Goal: Navigation & Orientation: Find specific page/section

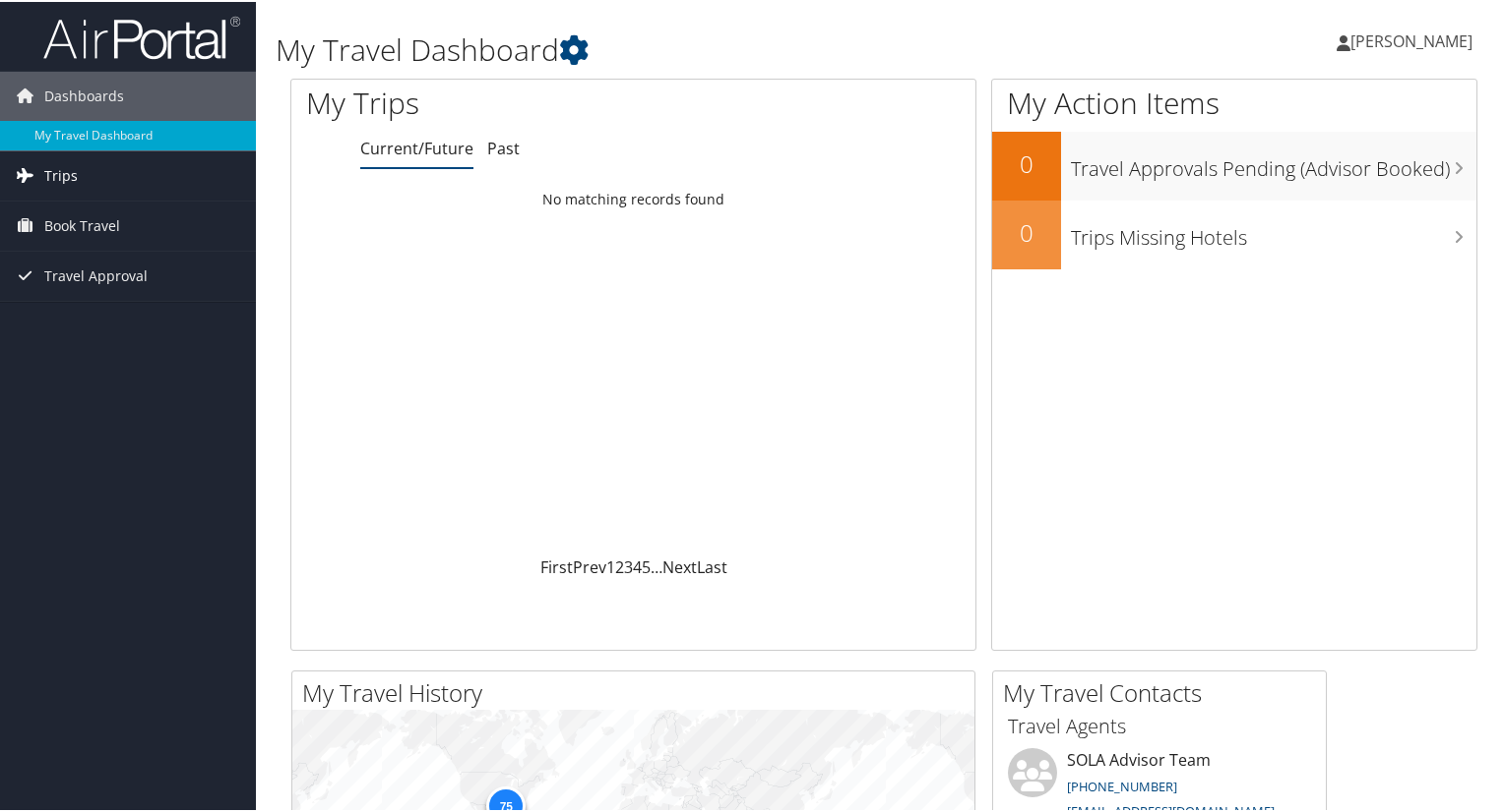
click at [85, 183] on link "Trips" at bounding box center [127, 174] width 256 height 49
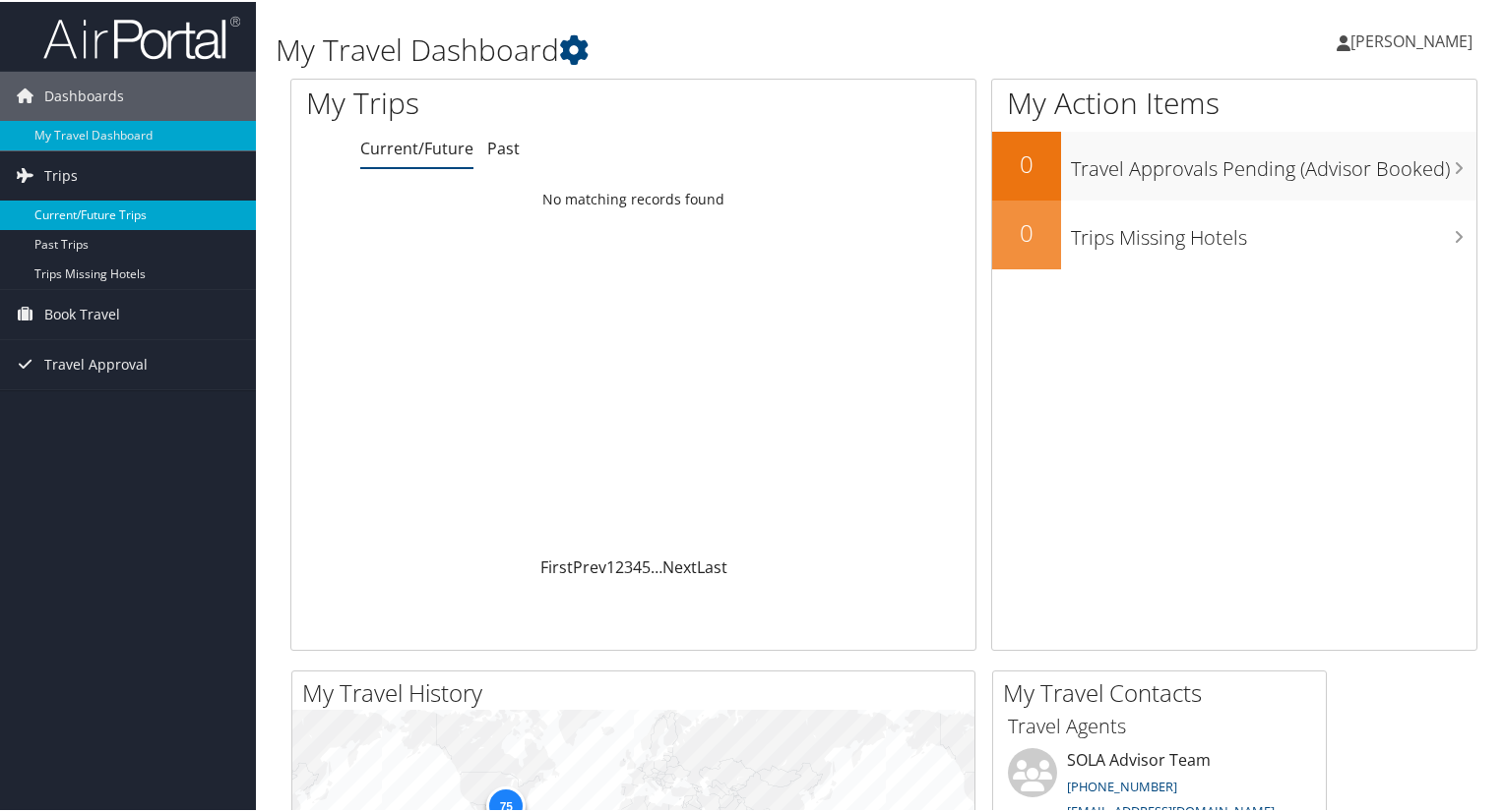
click at [86, 212] on link "Current/Future Trips" at bounding box center [127, 213] width 256 height 30
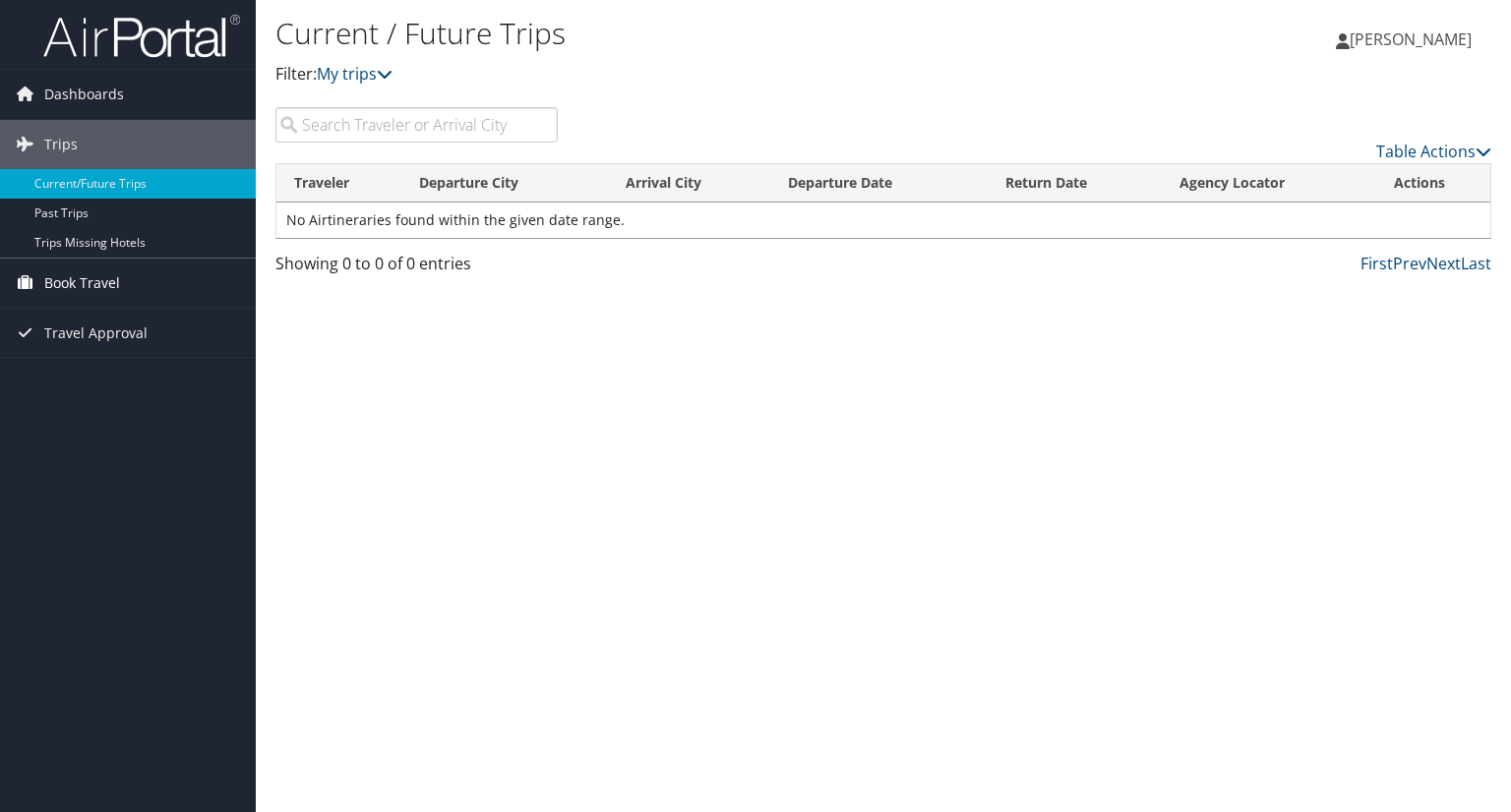
click at [87, 286] on span "Book Travel" at bounding box center [82, 284] width 76 height 49
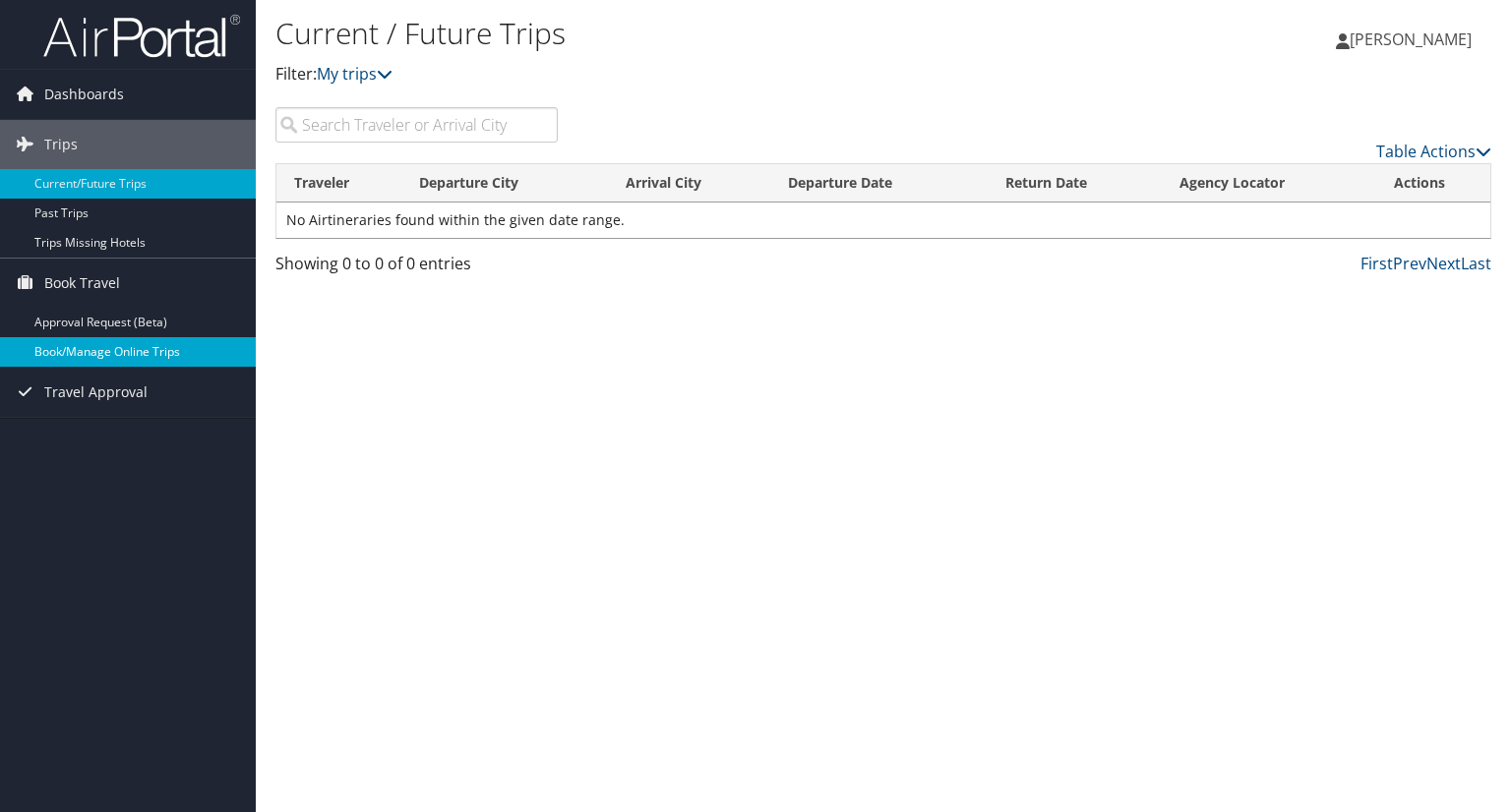
click at [104, 355] on link "Book/Manage Online Trips" at bounding box center [127, 353] width 256 height 30
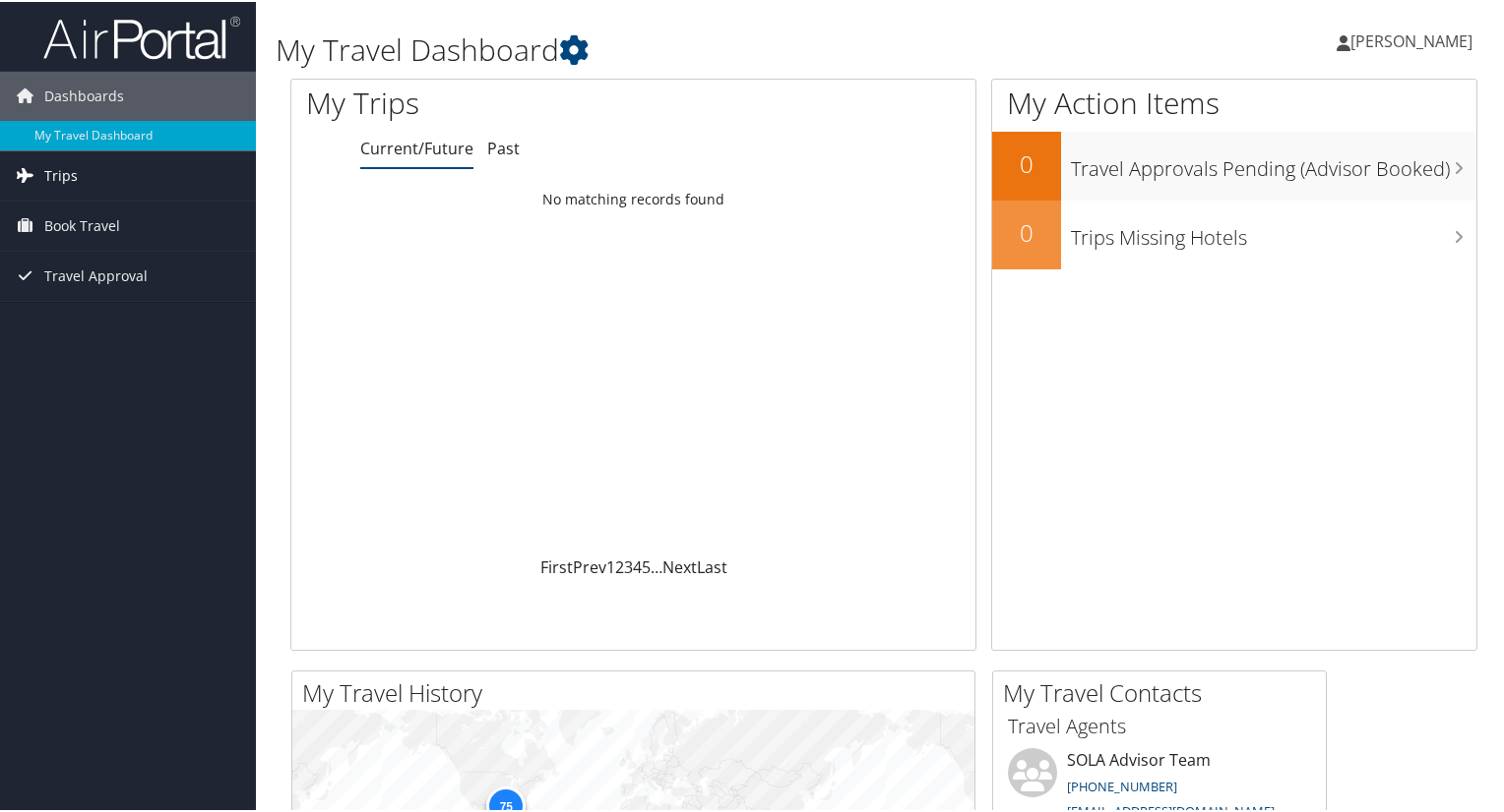
click at [125, 177] on link "Trips" at bounding box center [127, 174] width 256 height 49
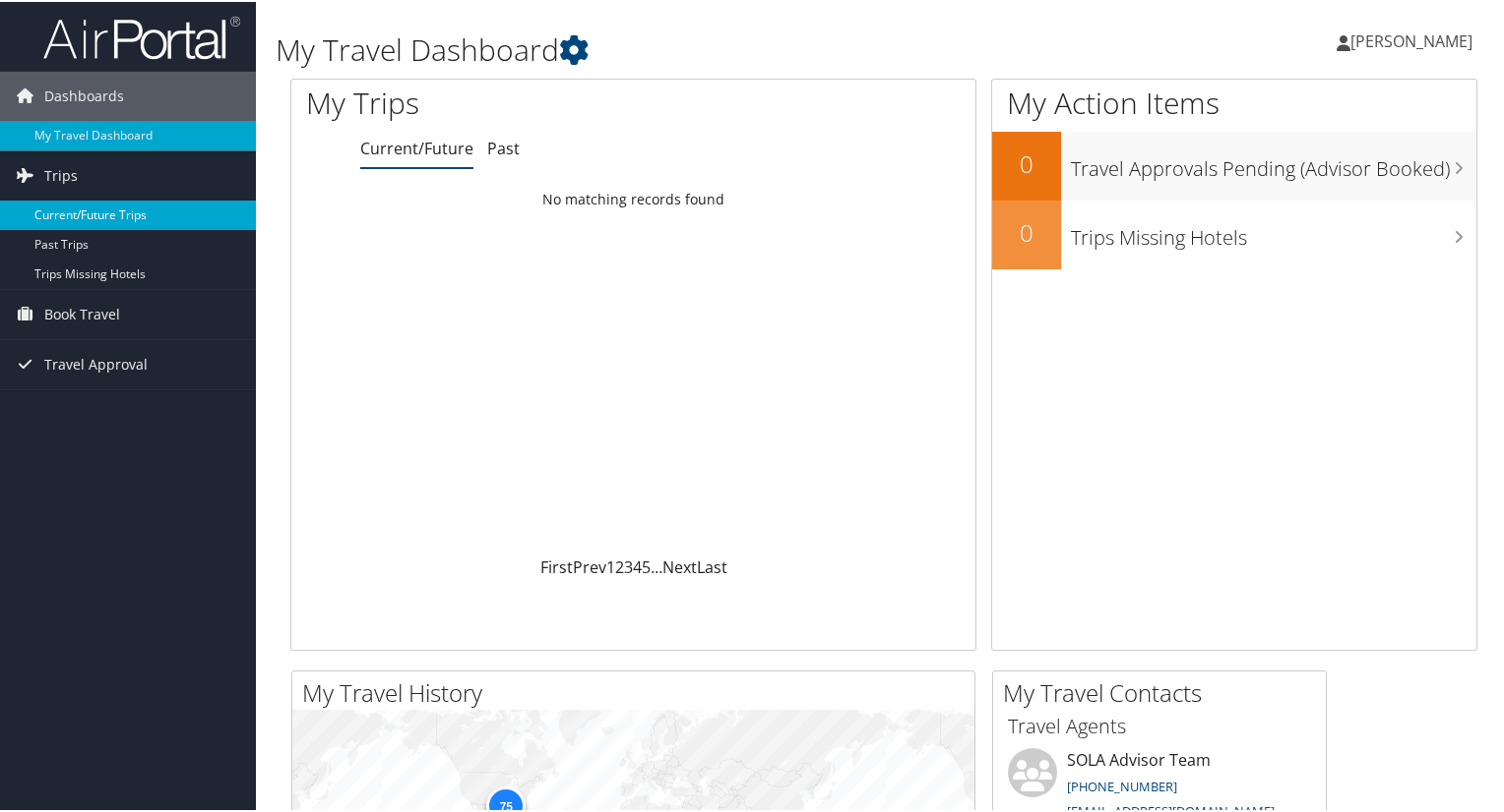
click at [91, 220] on link "Current/Future Trips" at bounding box center [127, 213] width 256 height 30
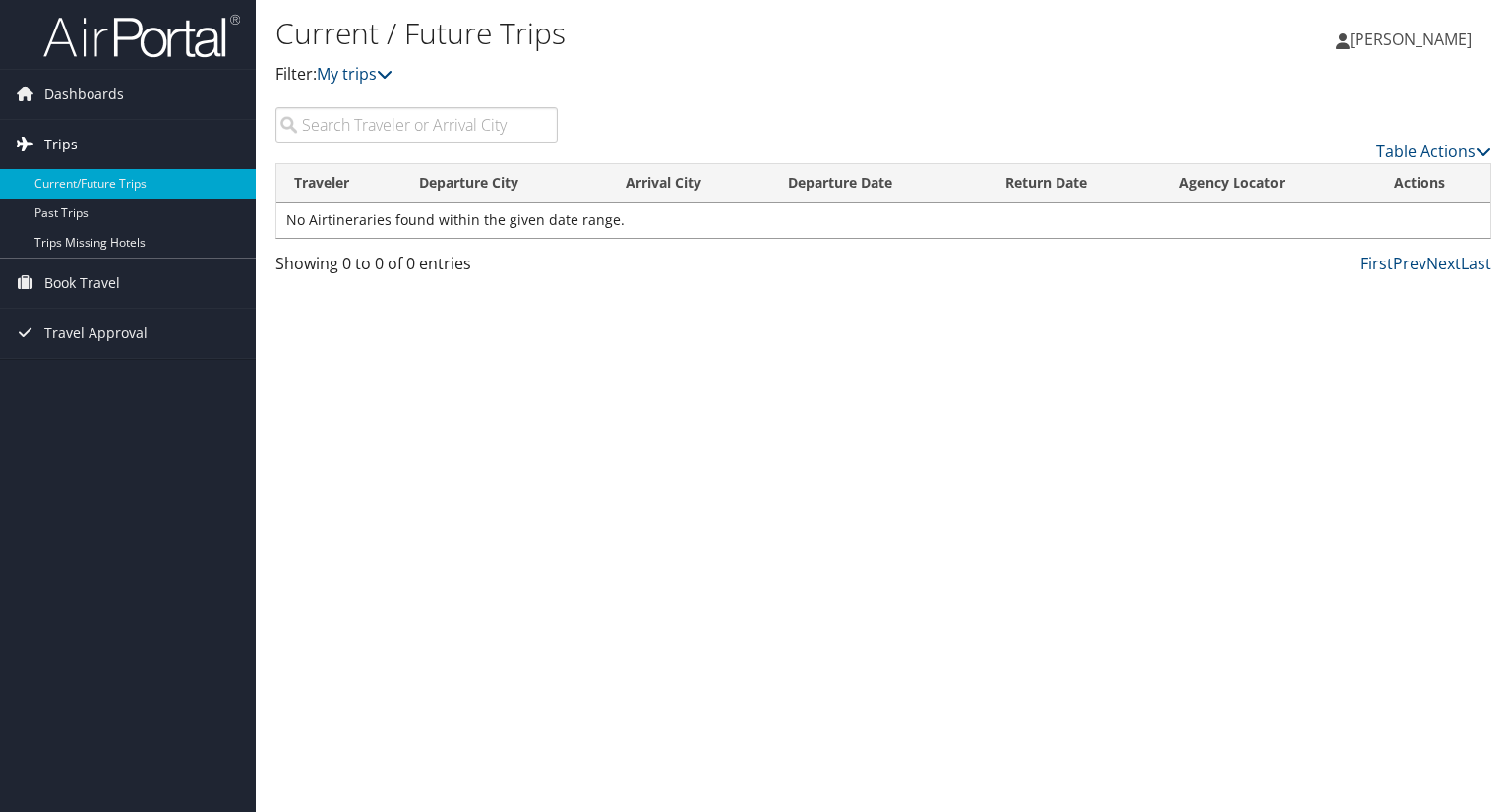
click at [62, 139] on span "Trips" at bounding box center [61, 144] width 34 height 49
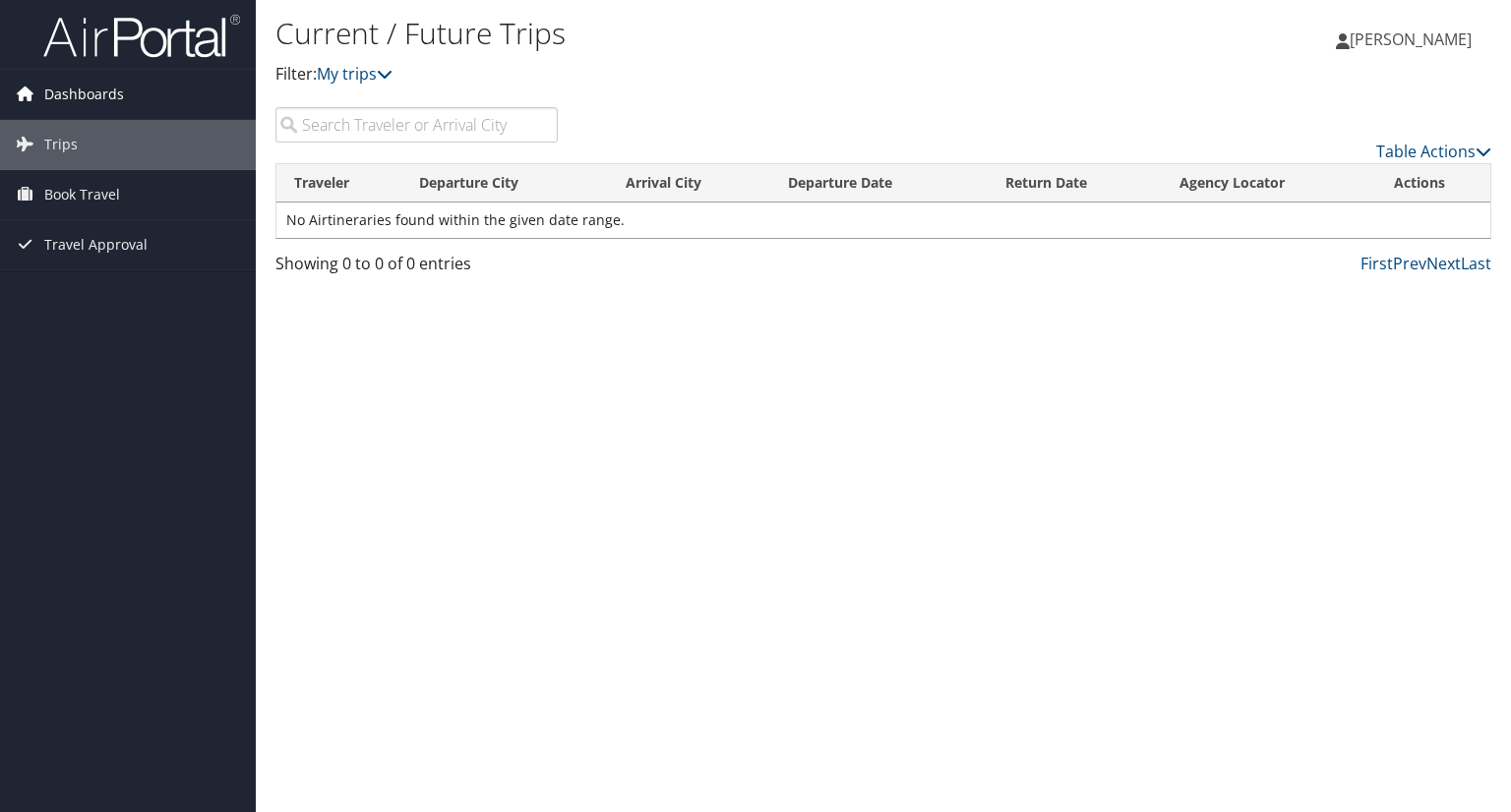
click at [97, 84] on span "Dashboards" at bounding box center [84, 95] width 80 height 49
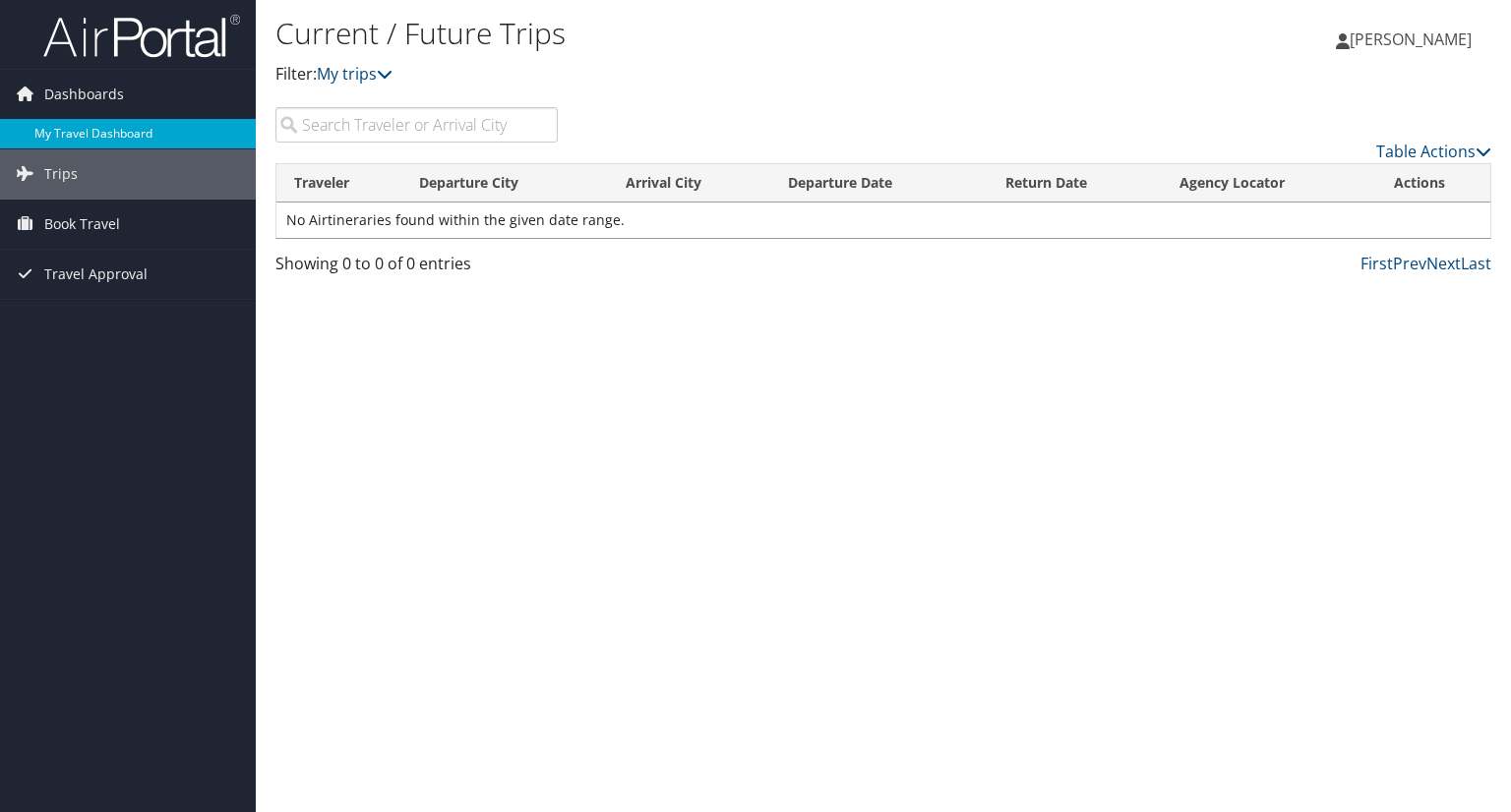
click at [98, 122] on link "My Travel Dashboard" at bounding box center [127, 133] width 256 height 30
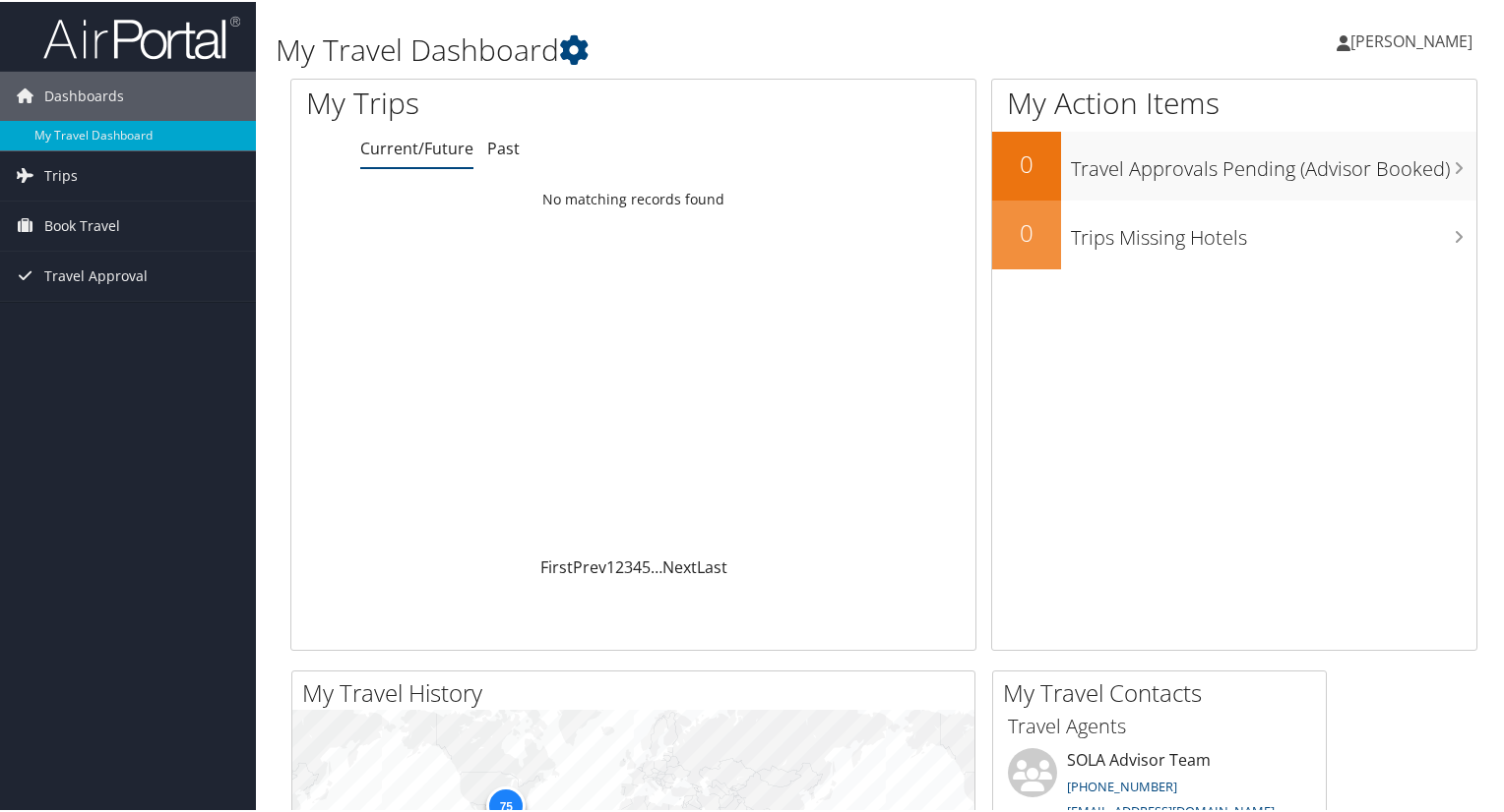
click at [401, 154] on link "Current/Future" at bounding box center [416, 146] width 114 height 22
